Goal: Obtain resource: Download file/media

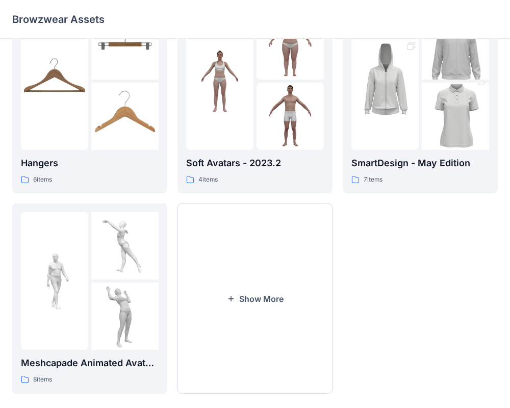
scroll to position [262, 0]
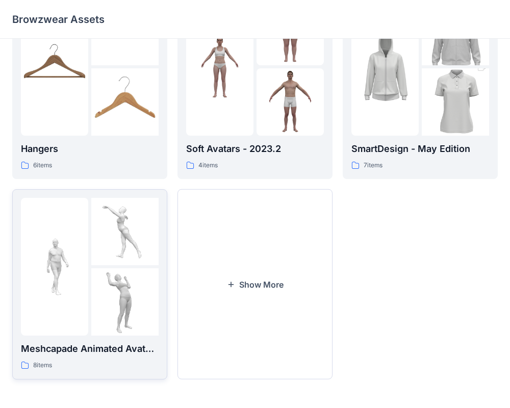
click at [99, 244] on img at bounding box center [124, 231] width 67 height 67
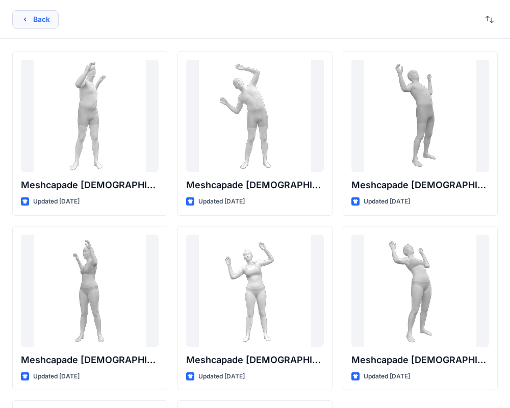
click at [34, 17] on button "Back" at bounding box center [35, 19] width 46 height 18
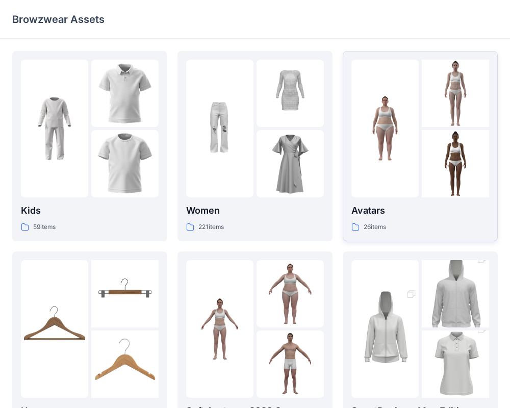
click at [405, 120] on img at bounding box center [384, 128] width 67 height 67
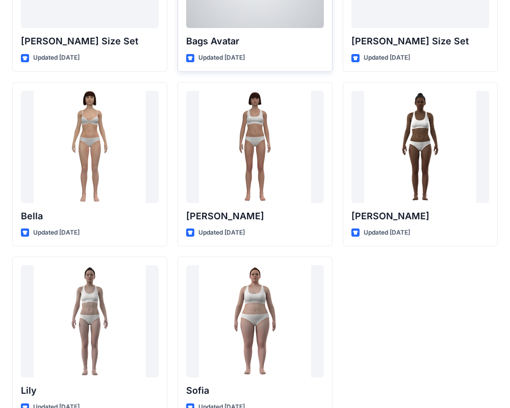
scroll to position [1217, 0]
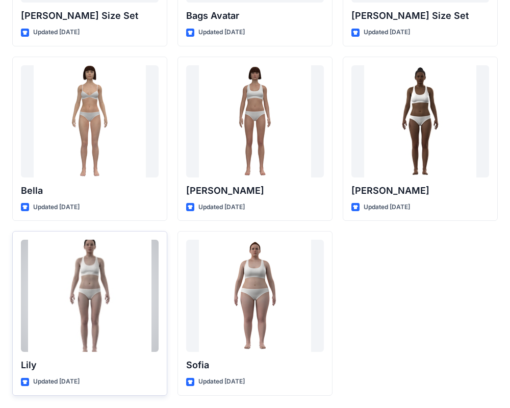
click at [92, 289] on div at bounding box center [90, 296] width 138 height 112
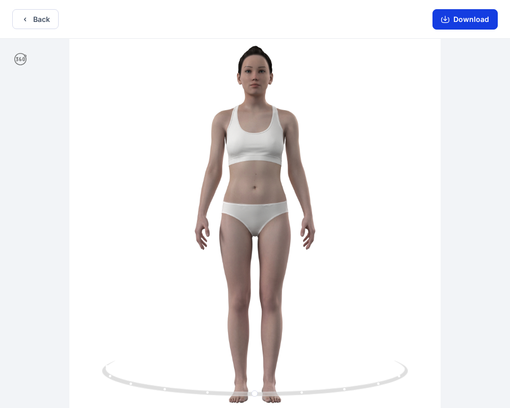
click at [465, 19] on button "Download" at bounding box center [464, 19] width 65 height 20
click at [466, 18] on button "Download" at bounding box center [464, 19] width 65 height 20
click at [29, 18] on button "Back" at bounding box center [35, 19] width 46 height 20
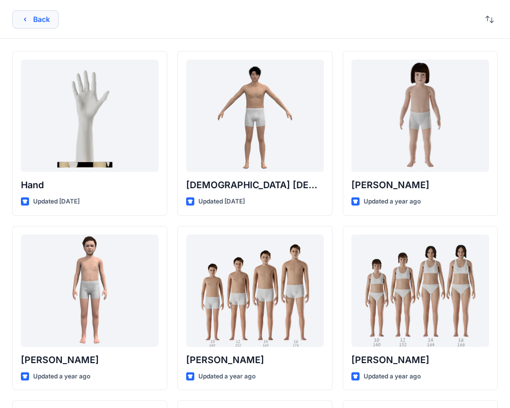
click at [23, 20] on icon "button" at bounding box center [25, 19] width 8 height 8
